Goal: Entertainment & Leisure: Consume media (video, audio)

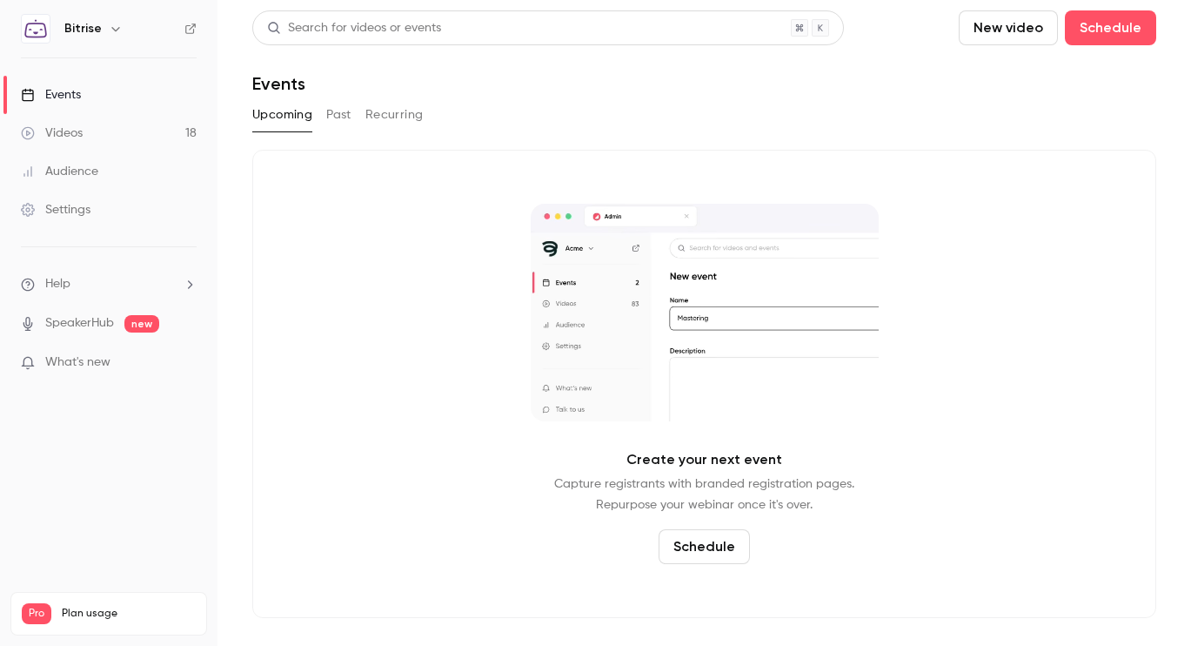
click at [107, 96] on link "Events" at bounding box center [109, 95] width 218 height 38
click at [89, 143] on link "Videos 18" at bounding box center [109, 133] width 218 height 38
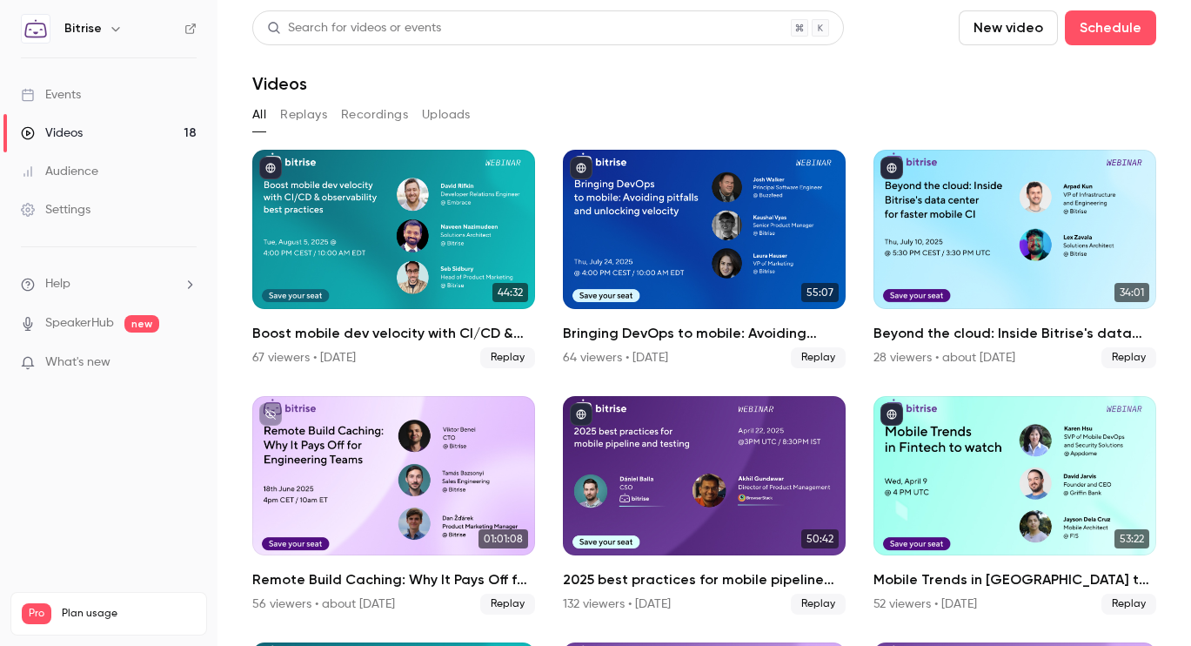
click at [372, 117] on button "Recordings" at bounding box center [374, 115] width 67 height 28
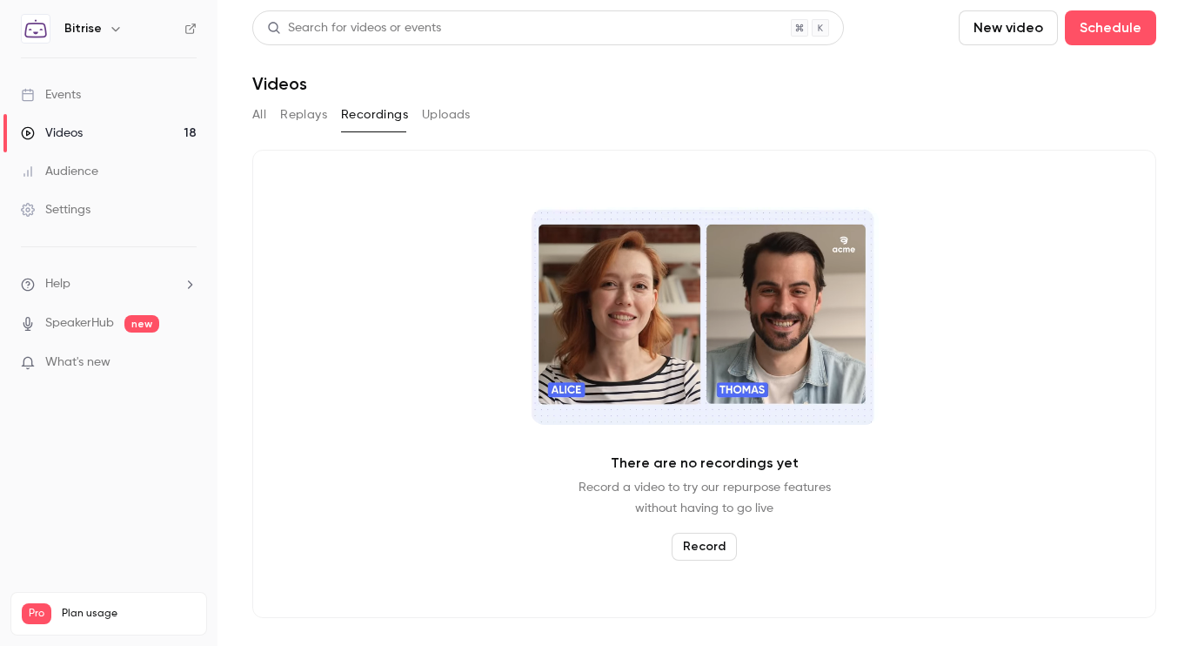
click at [312, 117] on button "Replays" at bounding box center [303, 115] width 47 height 28
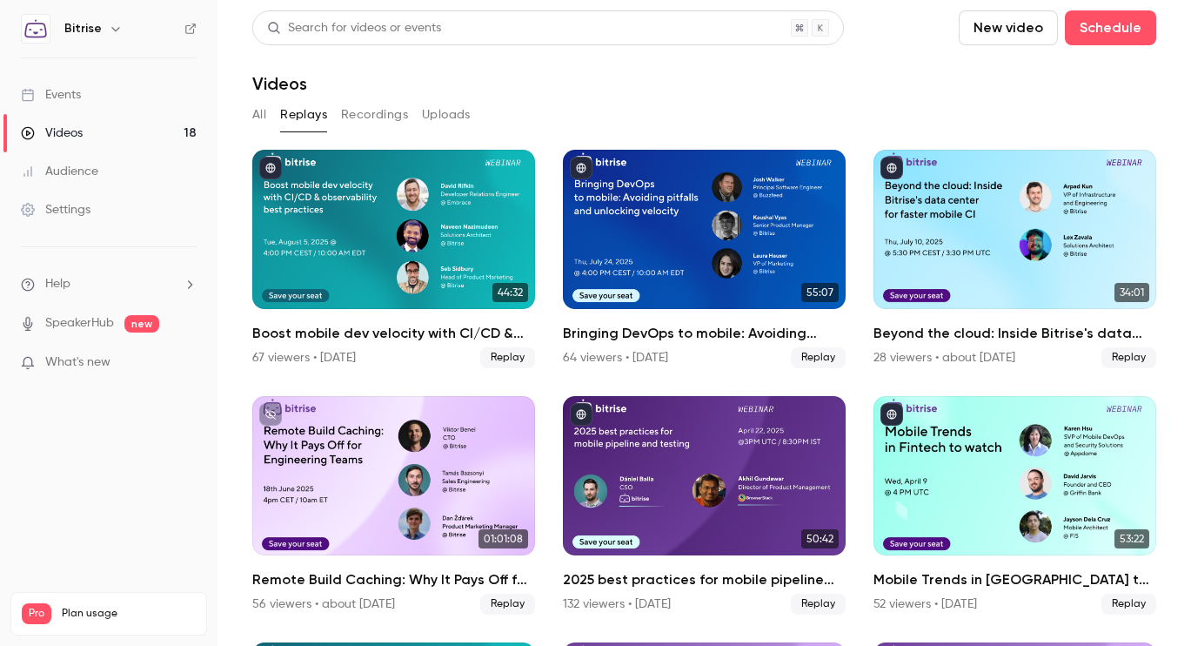
click at [459, 123] on button "Uploads" at bounding box center [446, 115] width 49 height 28
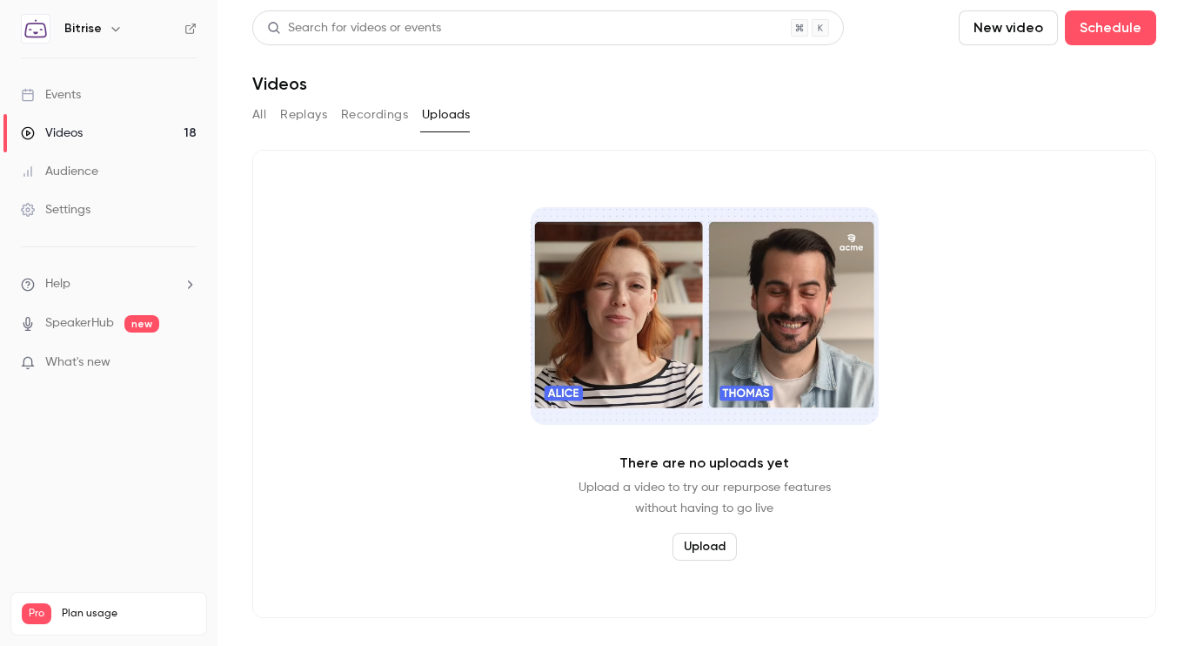
click at [263, 117] on button "All" at bounding box center [259, 115] width 14 height 28
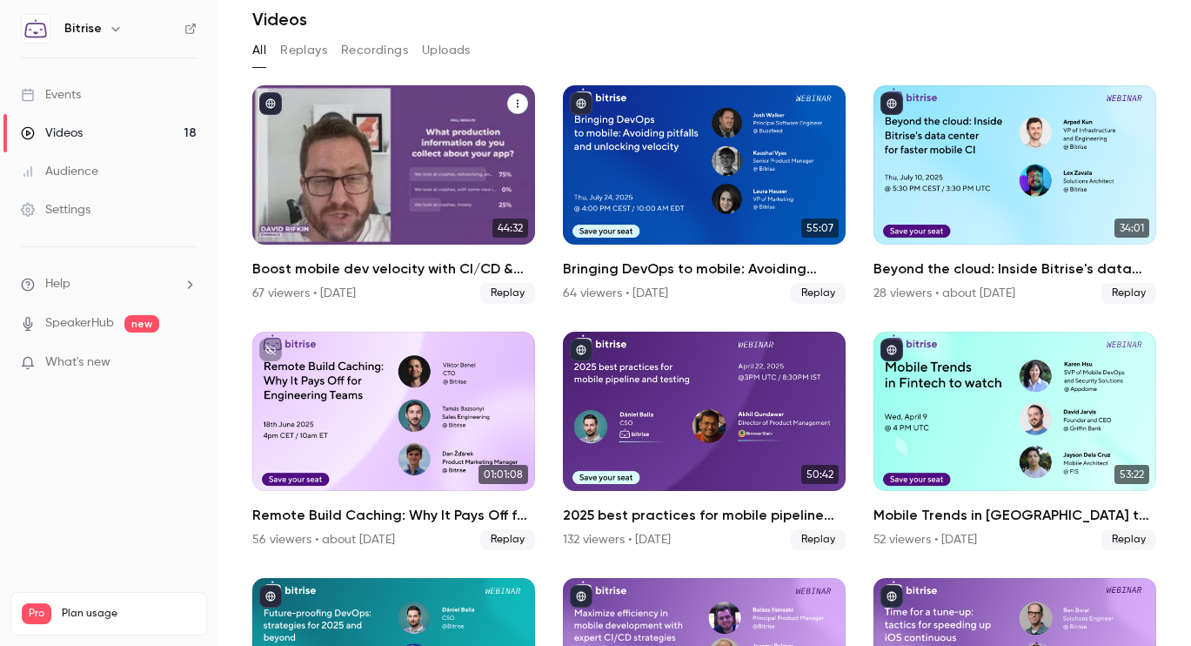
scroll to position [58, 0]
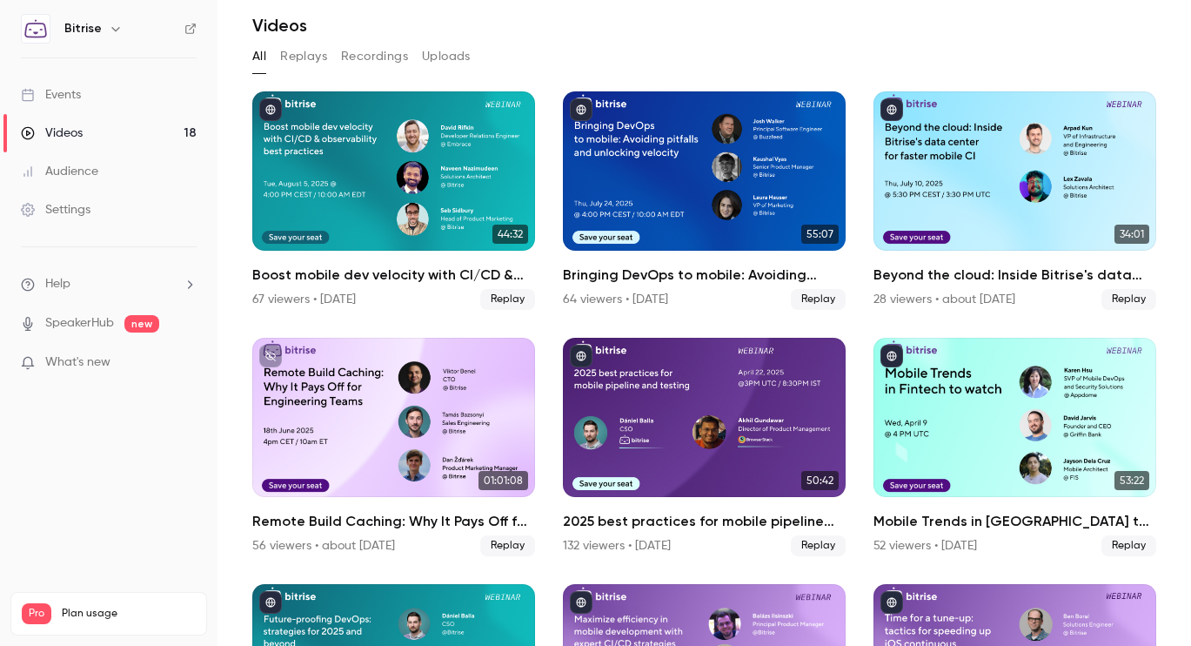
click at [80, 99] on div "Events" at bounding box center [51, 94] width 60 height 17
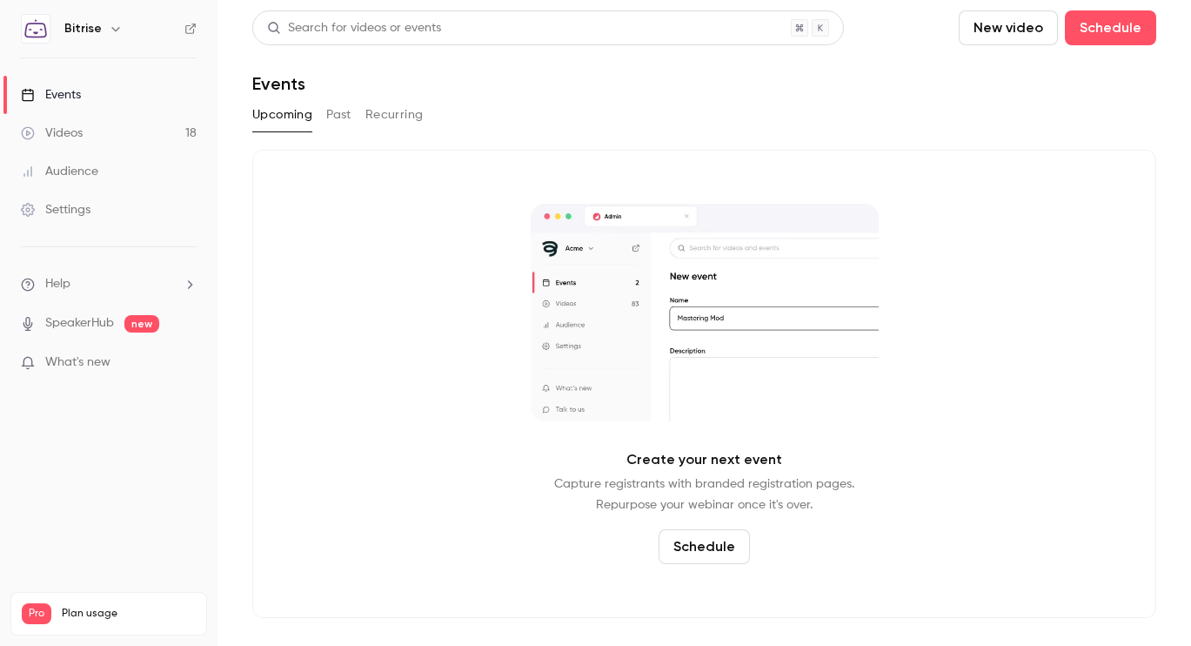
click at [337, 117] on button "Past" at bounding box center [338, 115] width 25 height 28
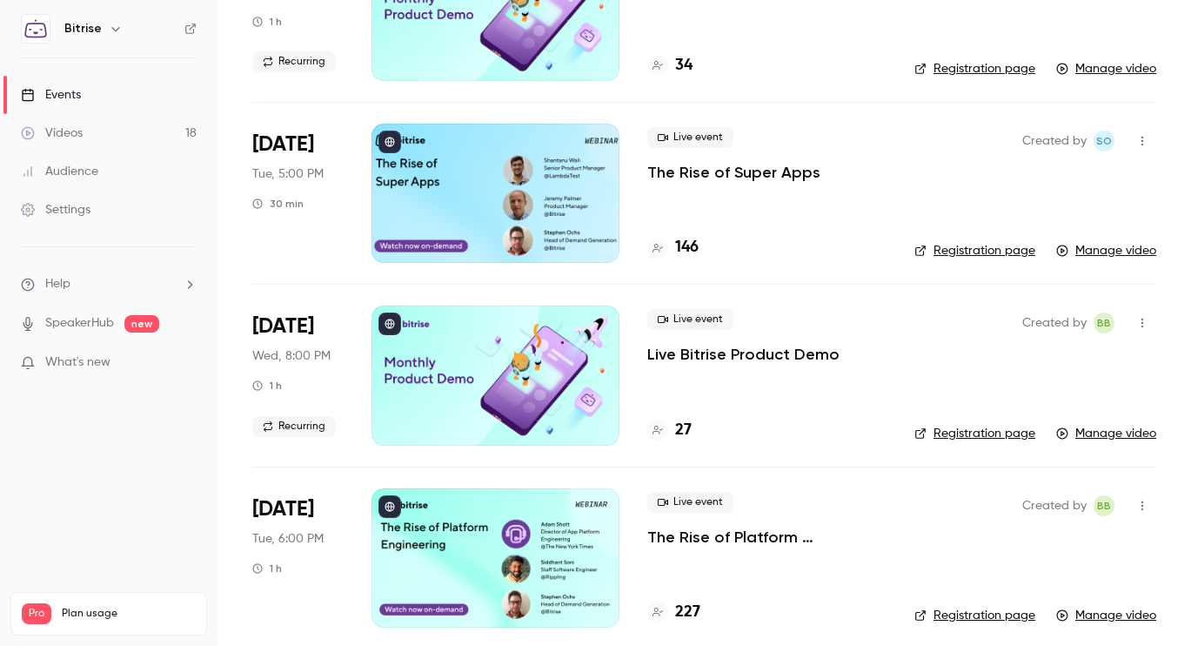
scroll to position [3500, 0]
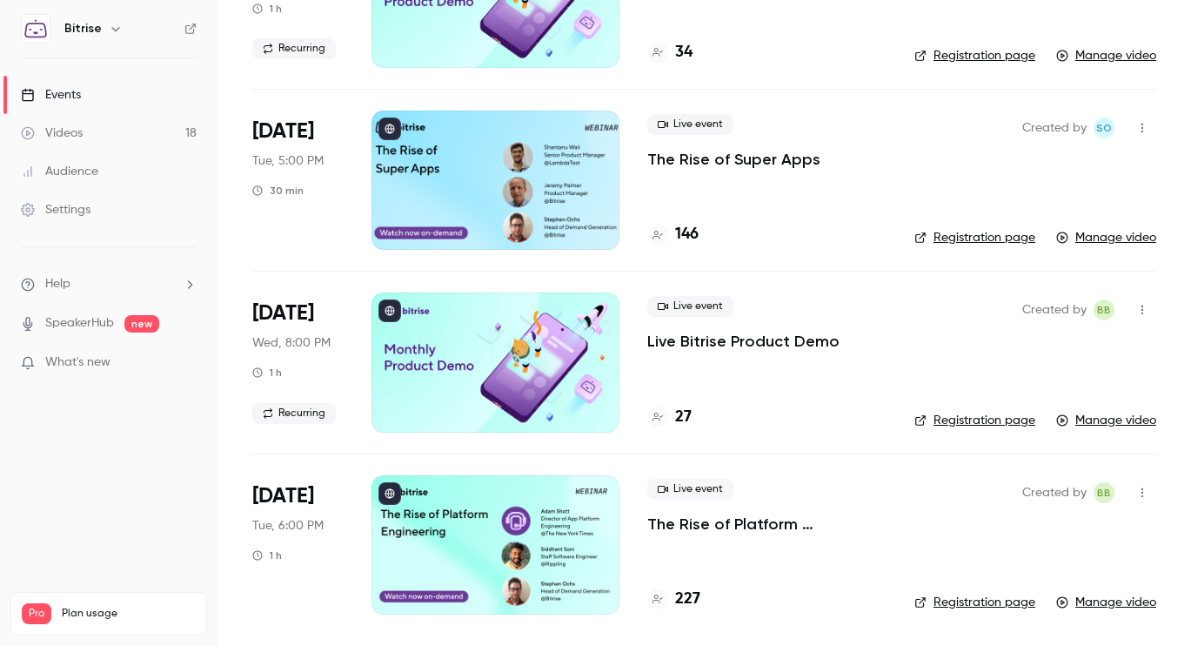
click at [739, 528] on p "The Rise of Platform Engineering" at bounding box center [766, 523] width 239 height 21
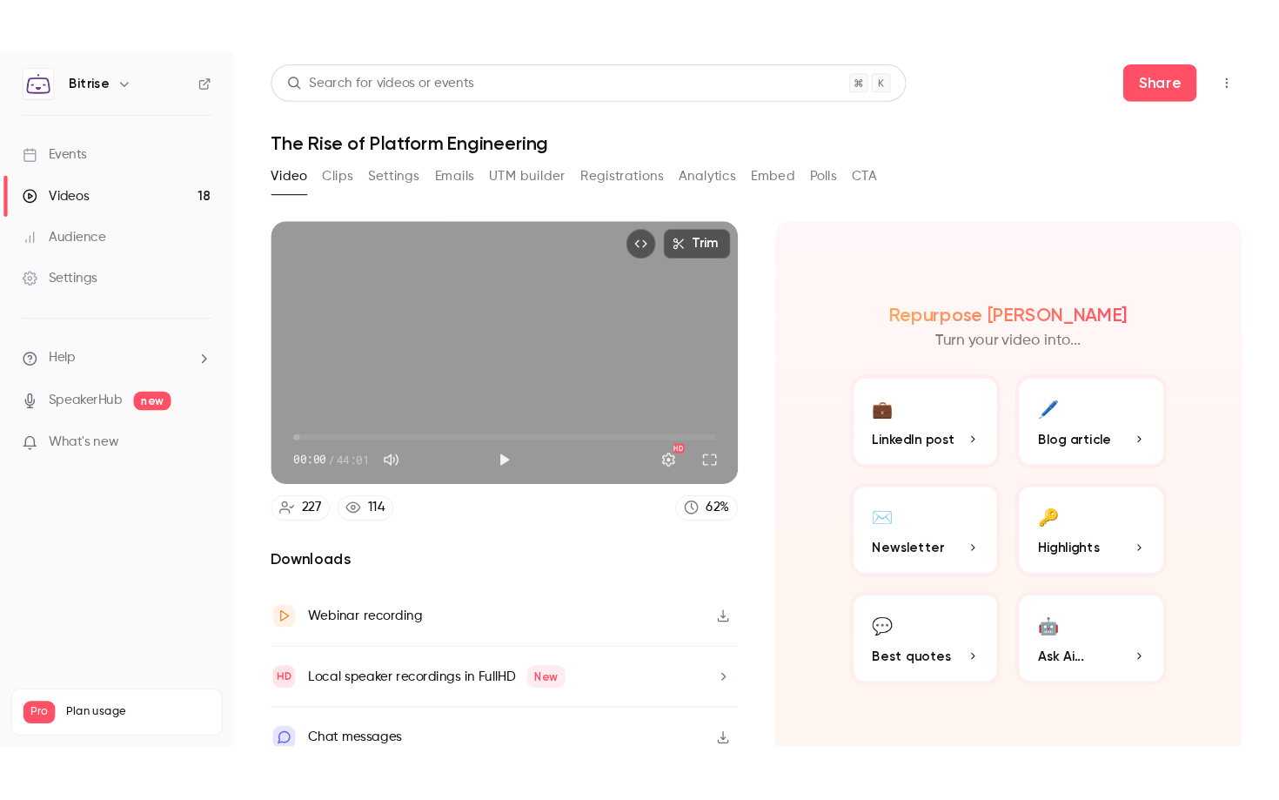
scroll to position [19, 0]
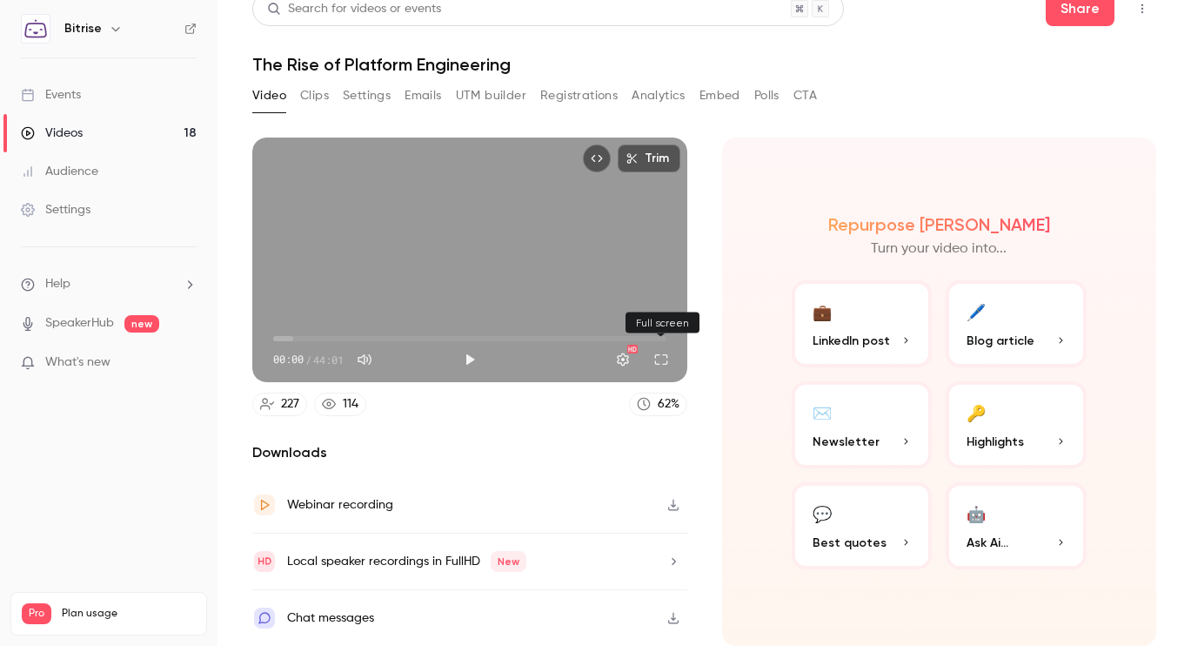
click at [657, 362] on button "Full screen" at bounding box center [661, 359] width 35 height 35
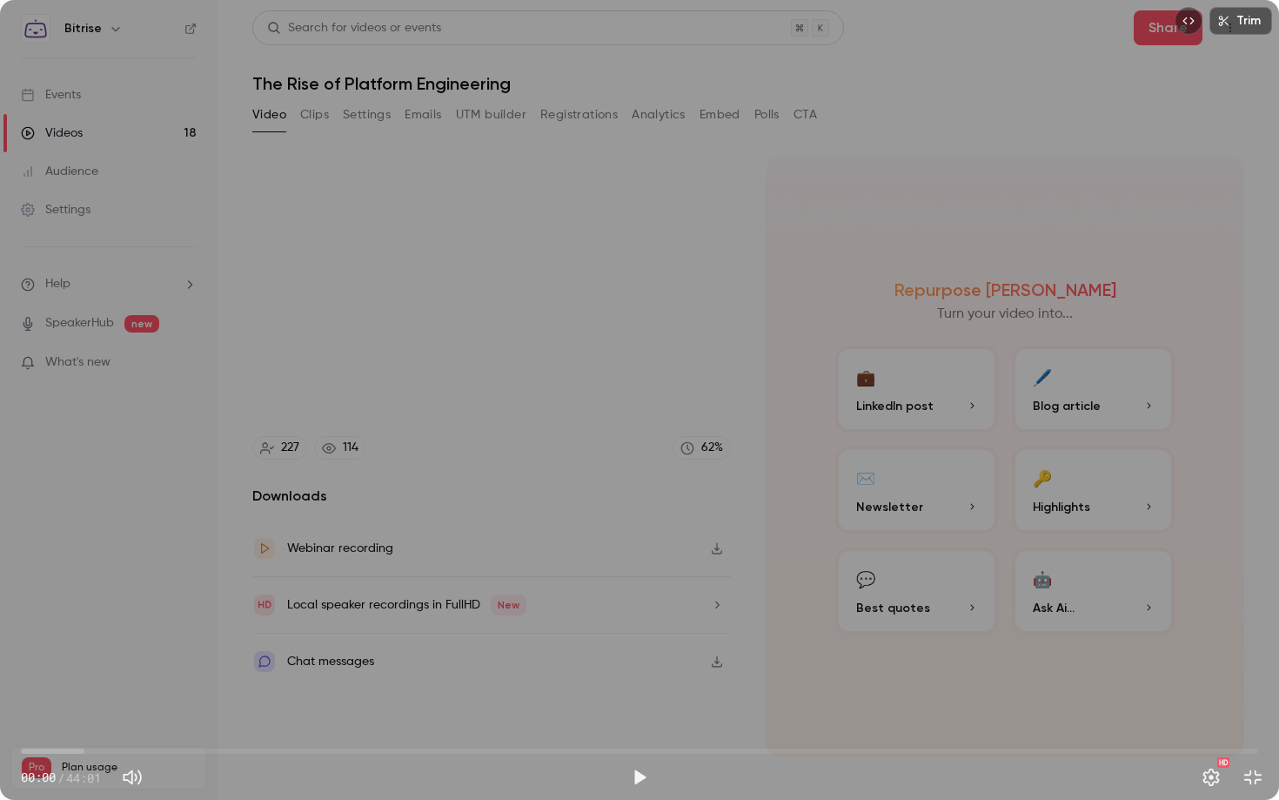
click at [1191, 645] on button "Exit full screen" at bounding box center [1253, 777] width 35 height 35
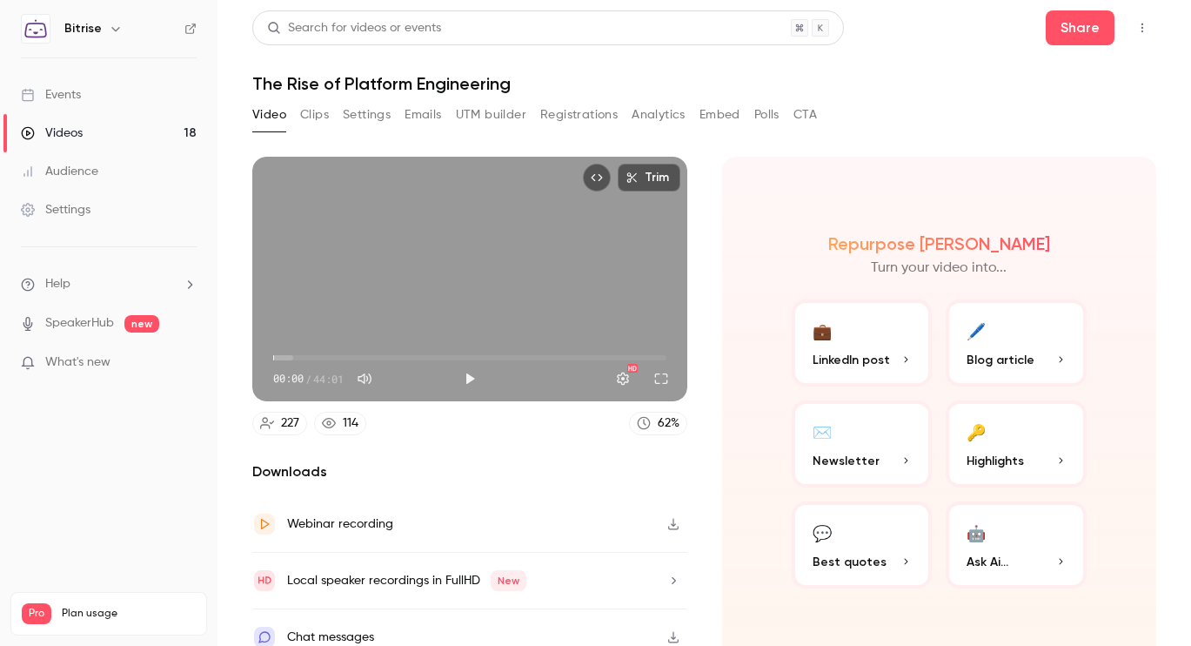
type input "*"
drag, startPoint x: 274, startPoint y: 357, endPoint x: 255, endPoint y: 352, distance: 19.6
click at [255, 352] on div "00:00 00:00 / 44:01 HD" at bounding box center [469, 364] width 435 height 73
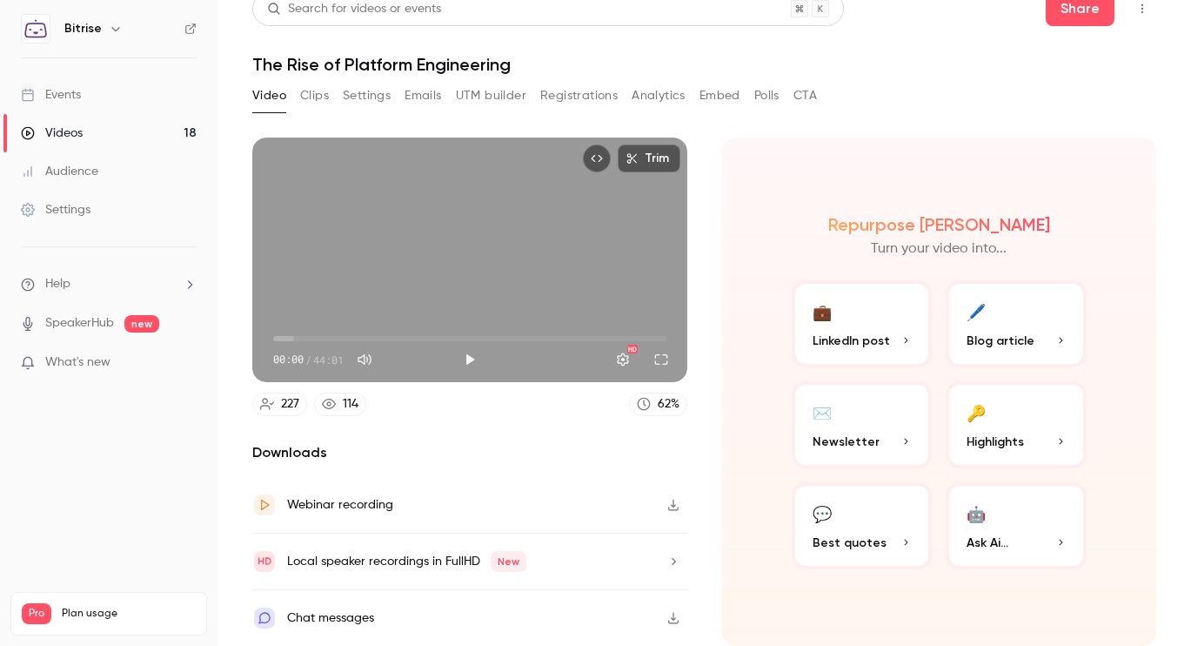
click at [645, 95] on button "Analytics" at bounding box center [659, 96] width 54 height 28
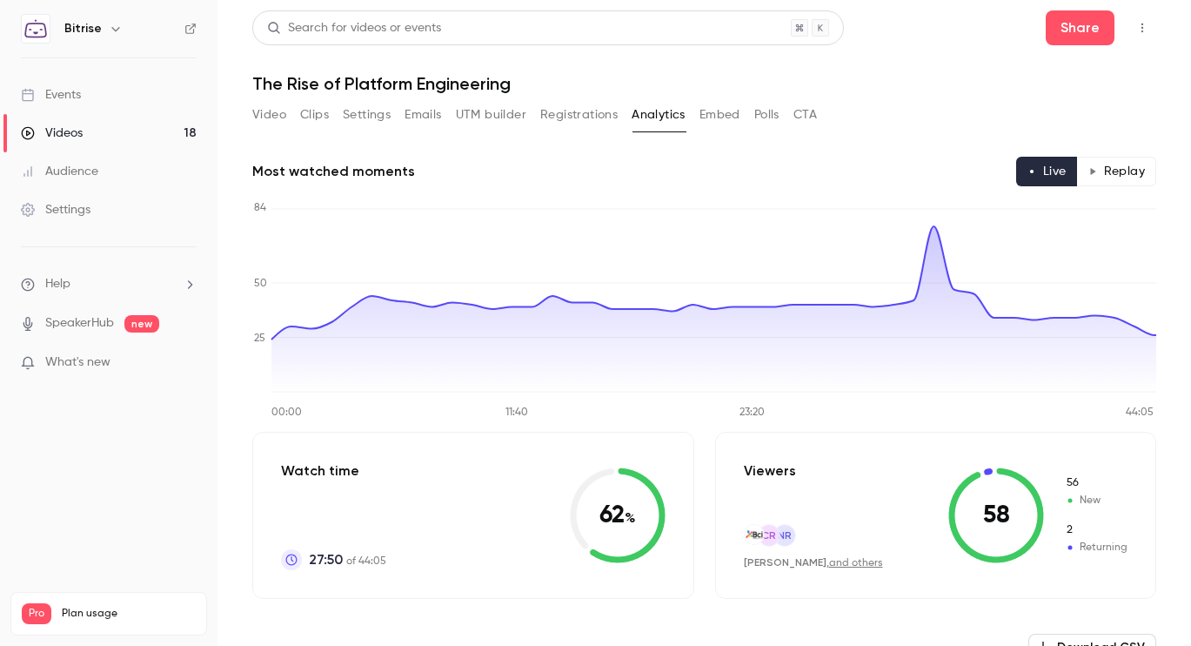
click at [305, 115] on button "Clips" at bounding box center [314, 115] width 29 height 28
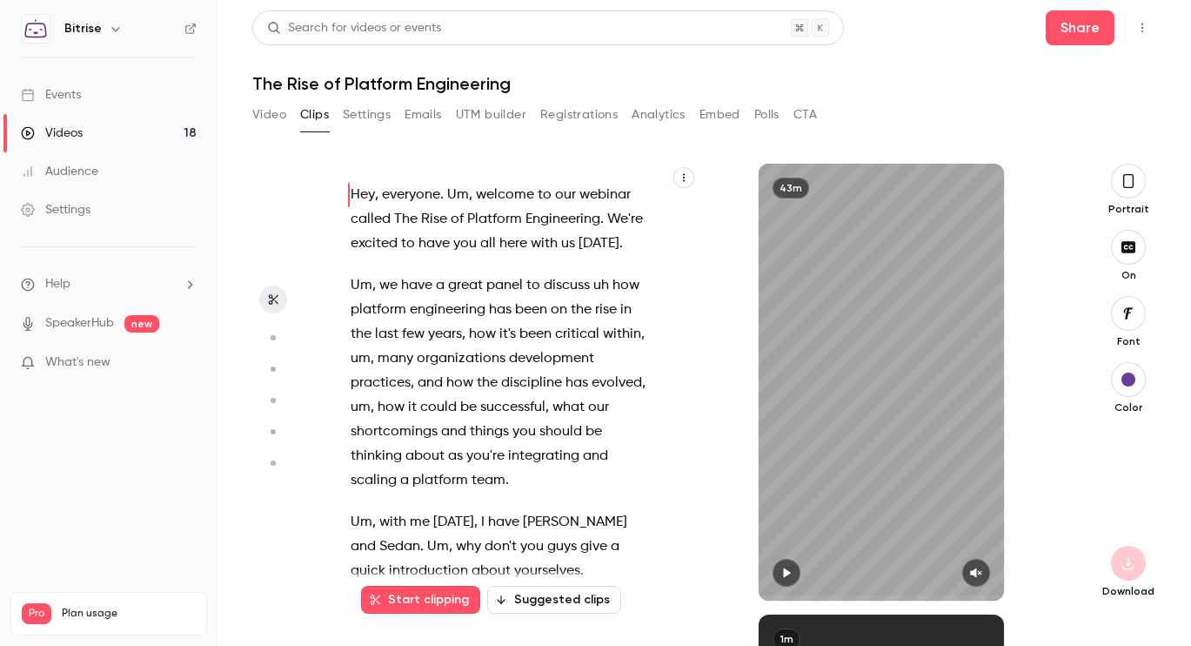
click at [258, 113] on button "Video" at bounding box center [269, 115] width 34 height 28
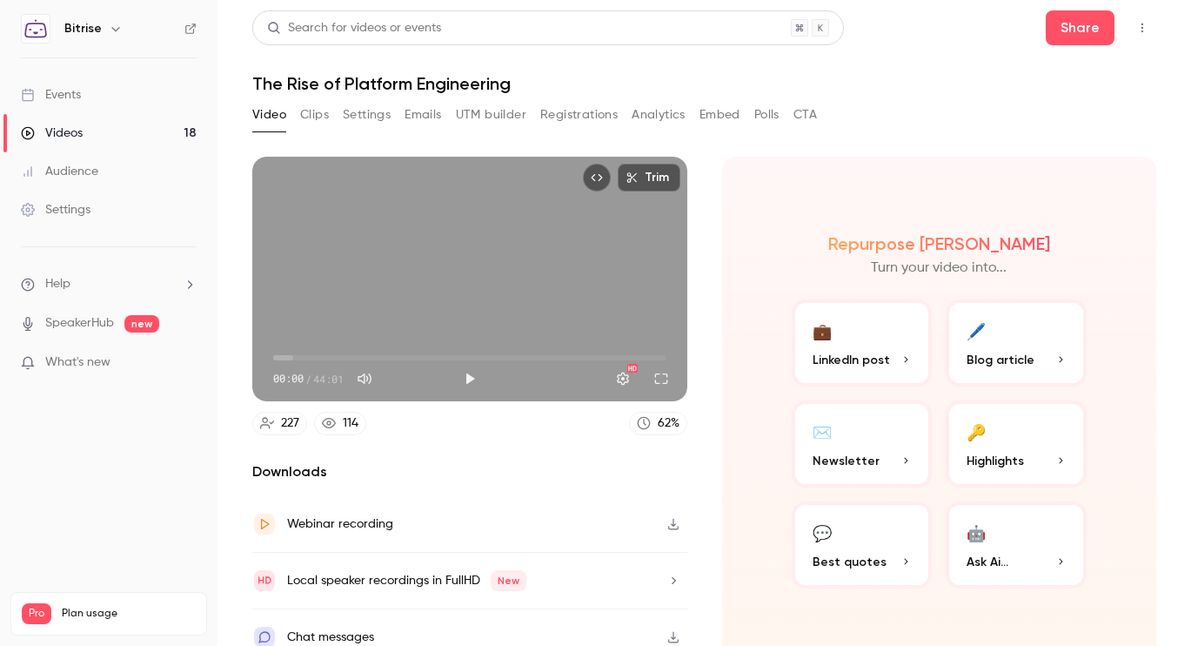
click at [252, 101] on button "Video" at bounding box center [269, 115] width 34 height 28
click at [665, 379] on button "Full screen" at bounding box center [661, 378] width 35 height 35
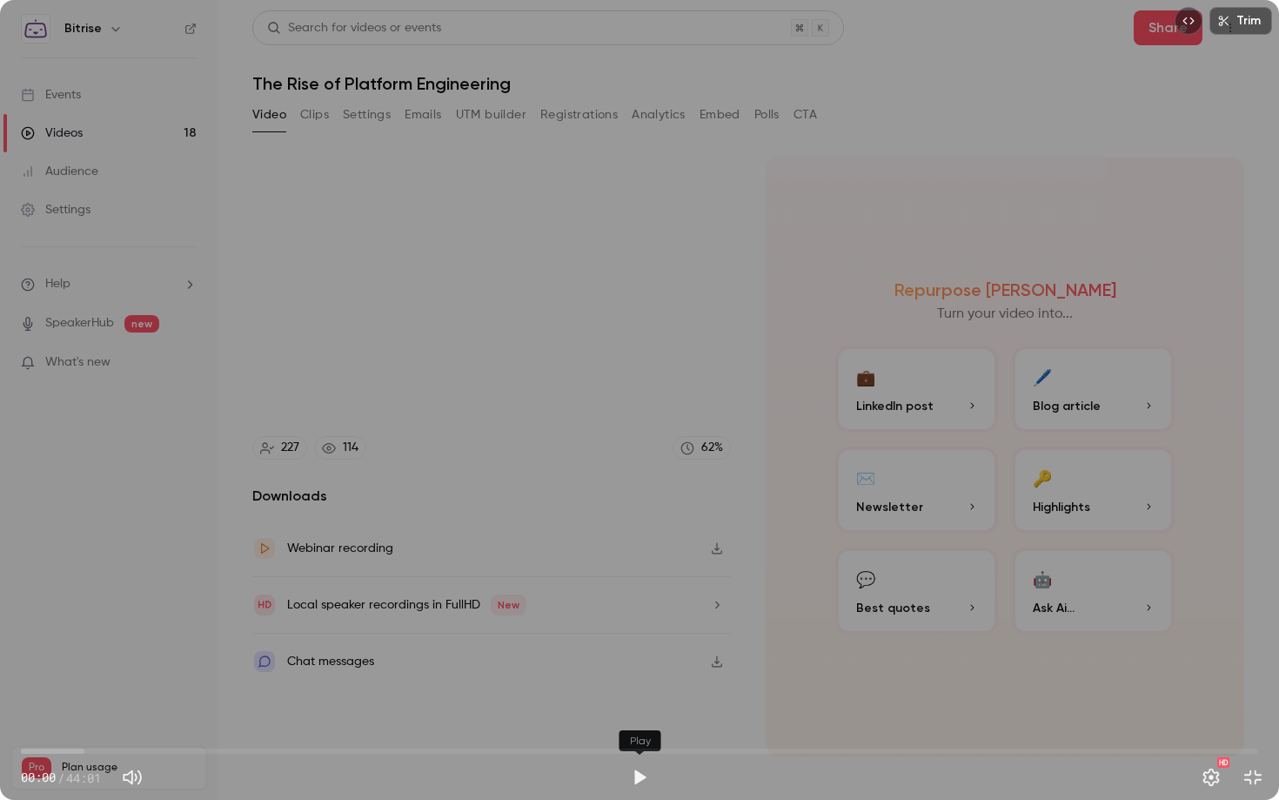
click at [644, 645] on button "Play" at bounding box center [639, 777] width 35 height 35
click at [1191, 645] on button "Exit full screen" at bounding box center [1253, 777] width 35 height 35
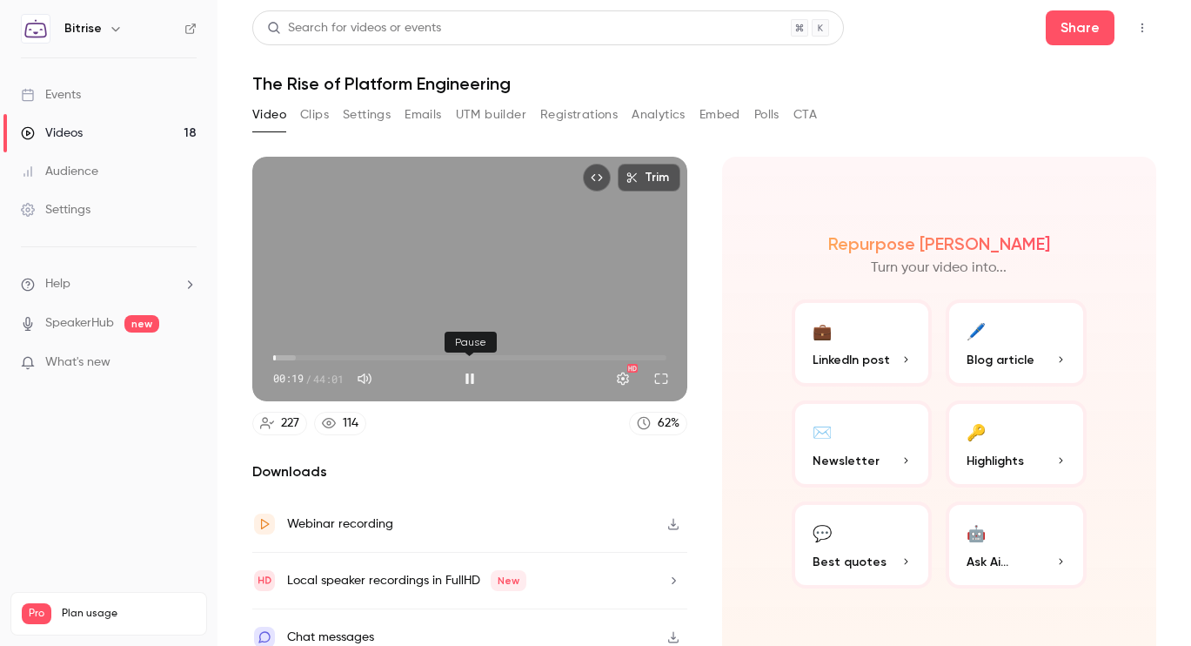
click at [469, 374] on button "Pause" at bounding box center [470, 378] width 35 height 35
type input "**********"
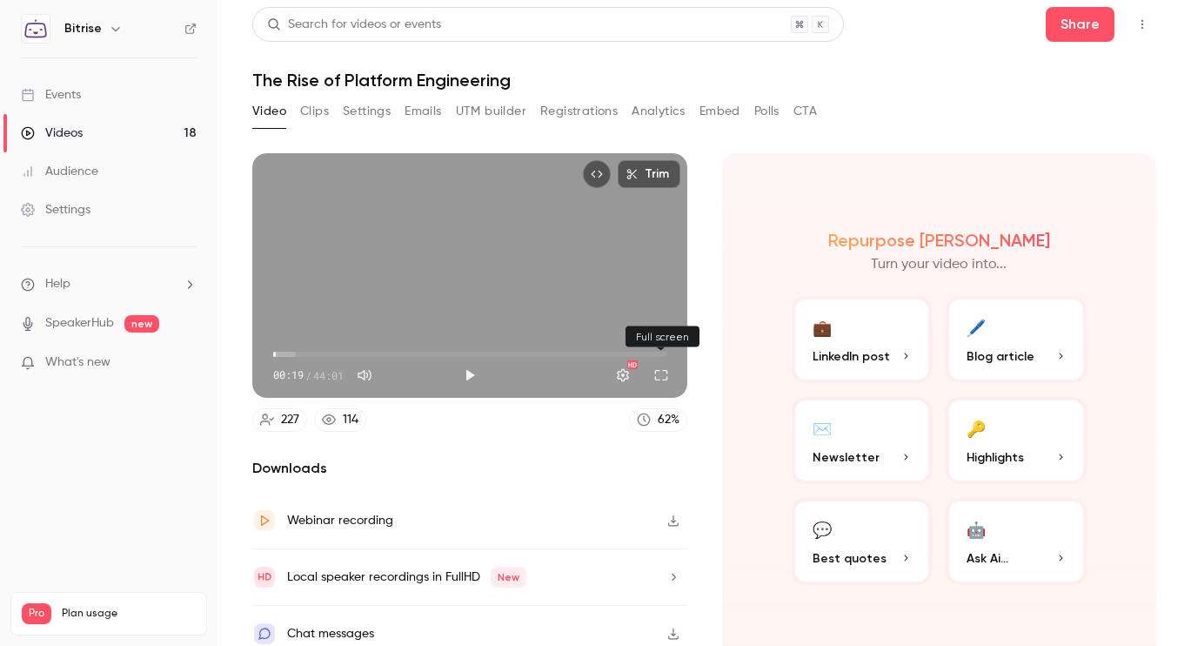
scroll to position [8, 0]
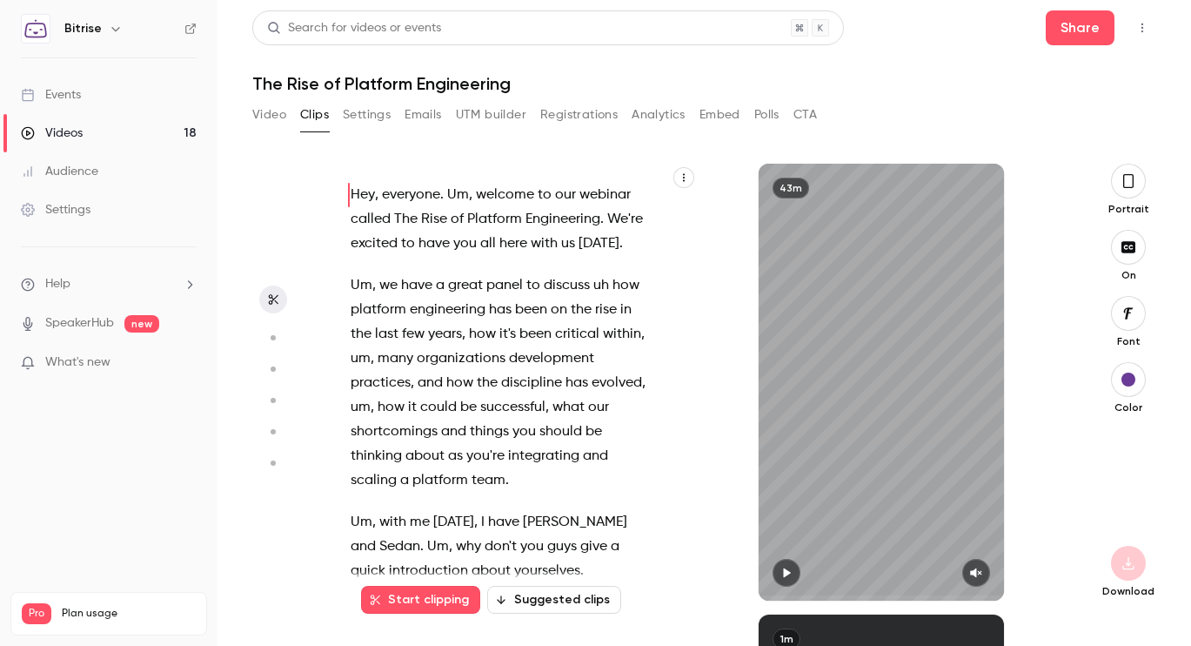
click at [256, 111] on button "Video" at bounding box center [269, 115] width 34 height 28
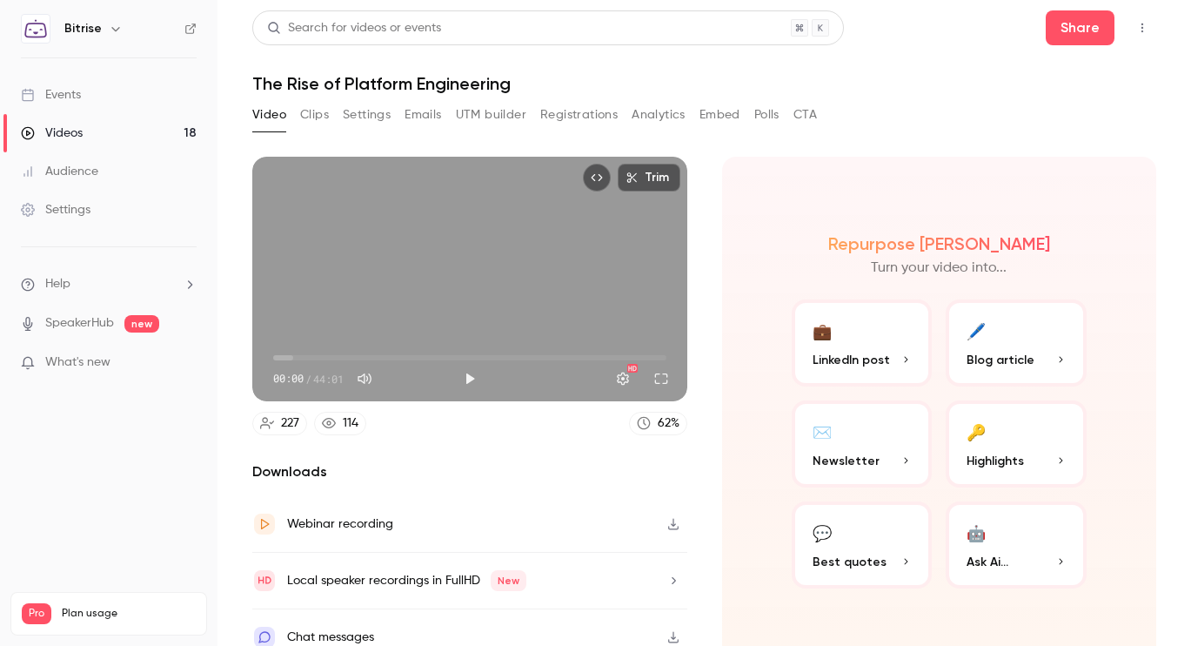
scroll to position [19, 0]
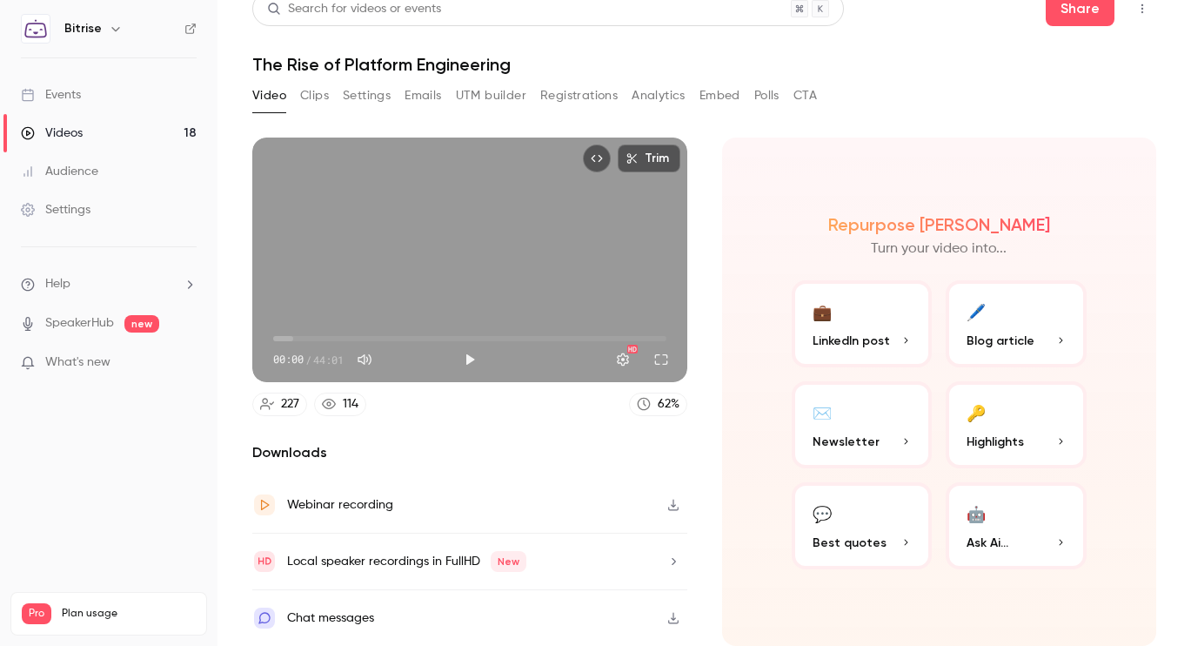
click at [678, 507] on icon "button" at bounding box center [673, 505] width 10 height 11
click at [519, 41] on header "Search for videos or events Share The Rise of Platform Engineering" at bounding box center [704, 33] width 904 height 84
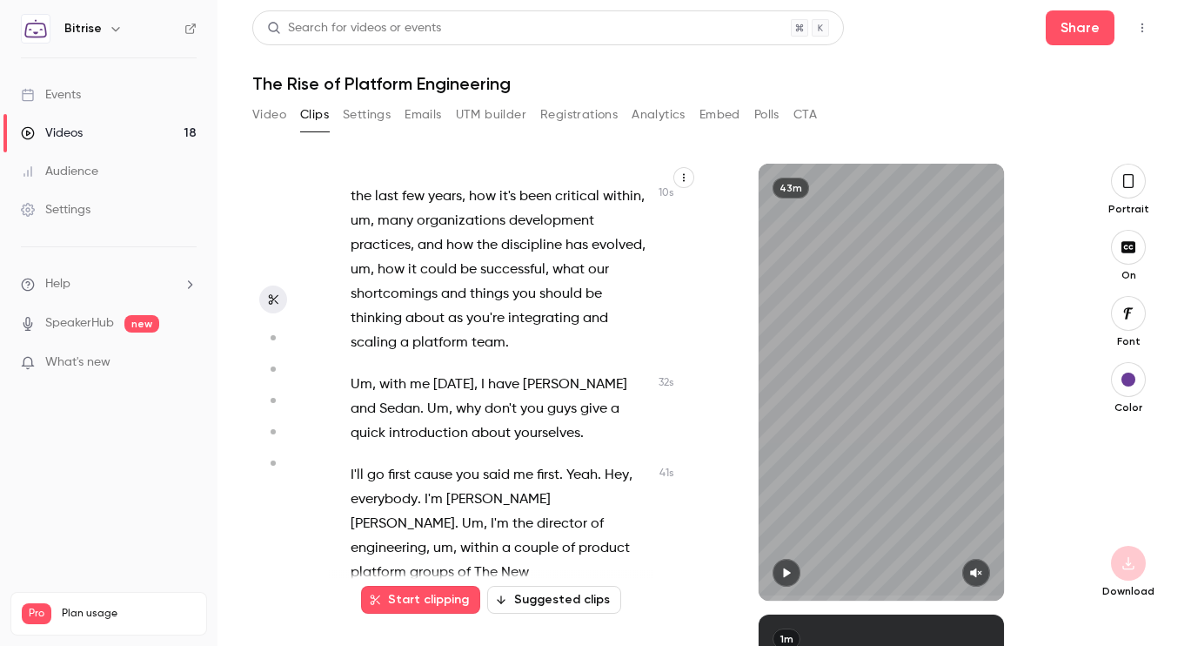
scroll to position [131, 0]
